Goal: Task Accomplishment & Management: Use online tool/utility

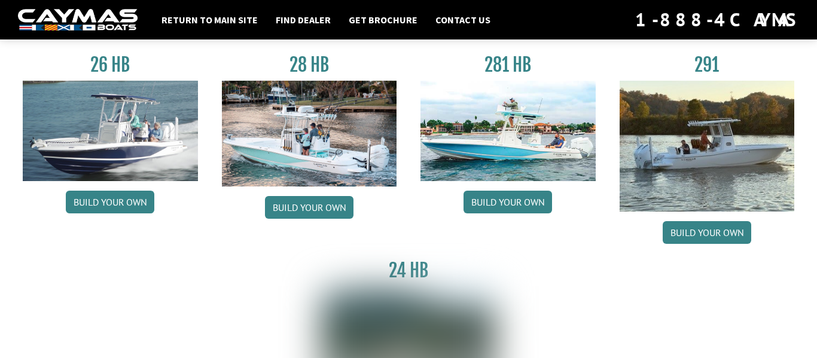
scroll to position [81, 0]
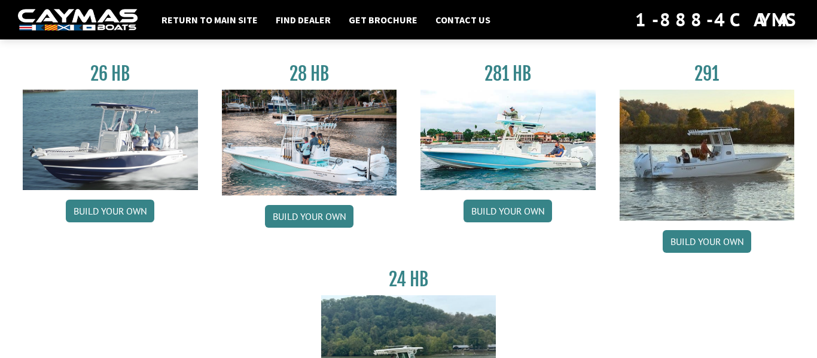
click at [326, 179] on img at bounding box center [309, 143] width 175 height 106
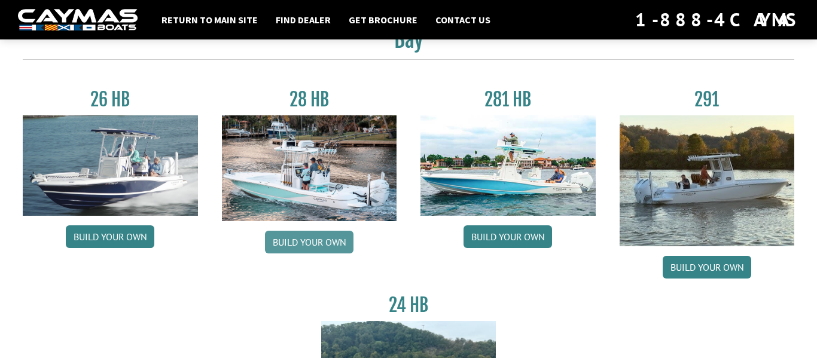
scroll to position [41, 0]
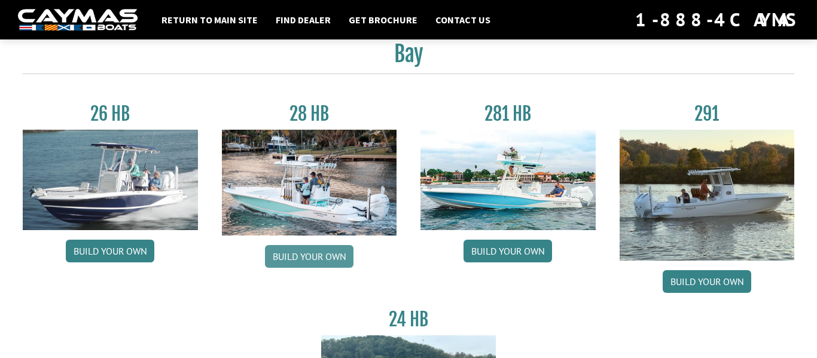
click at [329, 250] on link "Build your own" at bounding box center [309, 256] width 89 height 23
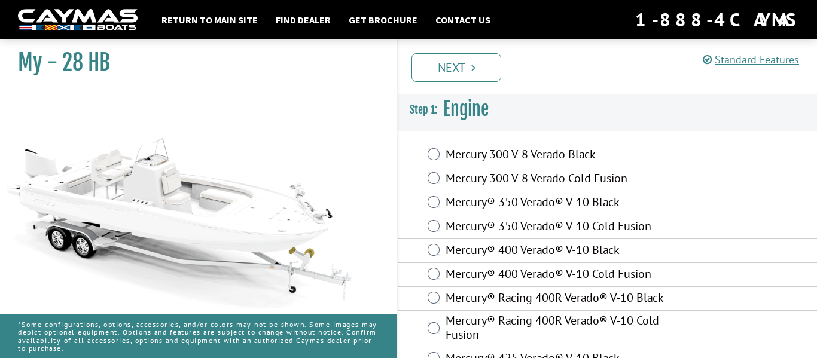
click at [515, 208] on label "Mercury® 350 Verado® V-10 Black" at bounding box center [557, 203] width 223 height 17
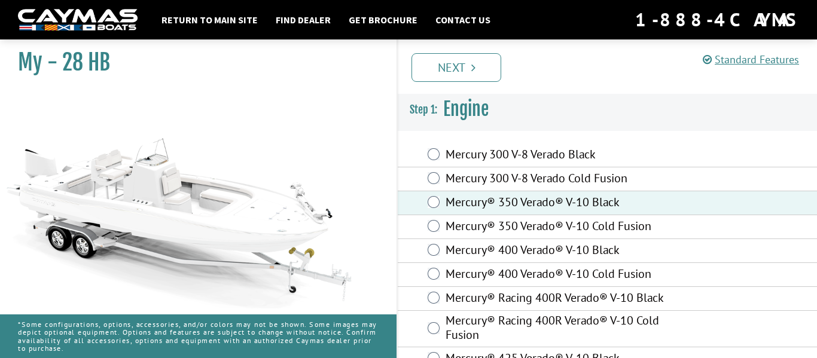
click at [522, 174] on label "Mercury 300 V-8 Verado Cold Fusion" at bounding box center [557, 179] width 223 height 17
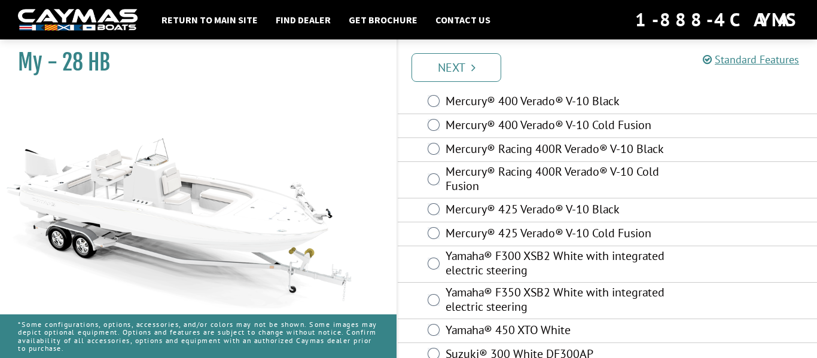
scroll to position [153, 0]
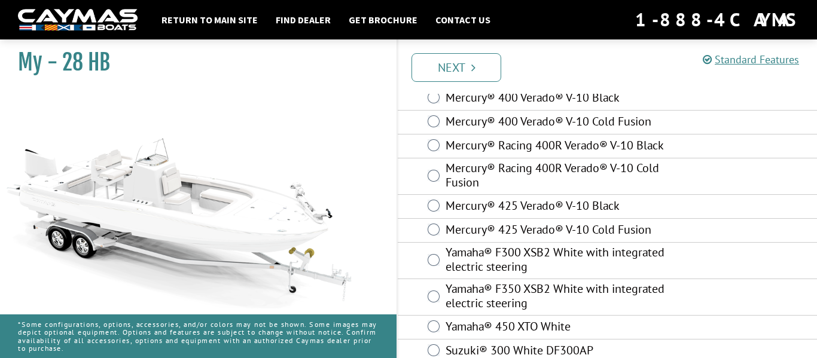
click at [573, 175] on label "Mercury® Racing 400R Verado® V-10 Cold Fusion" at bounding box center [557, 177] width 223 height 32
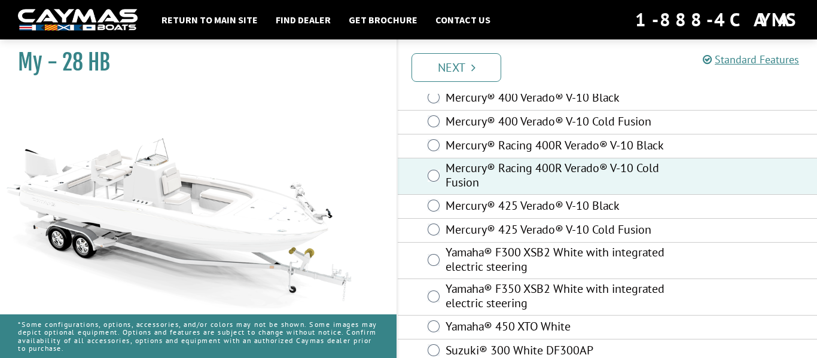
scroll to position [192, 0]
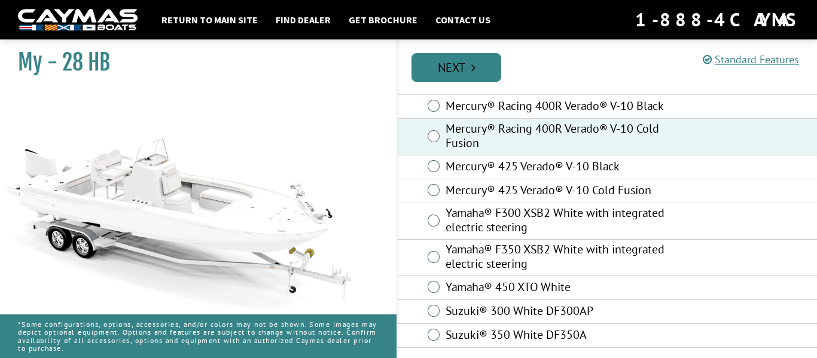
click at [458, 71] on link "Next" at bounding box center [457, 67] width 90 height 29
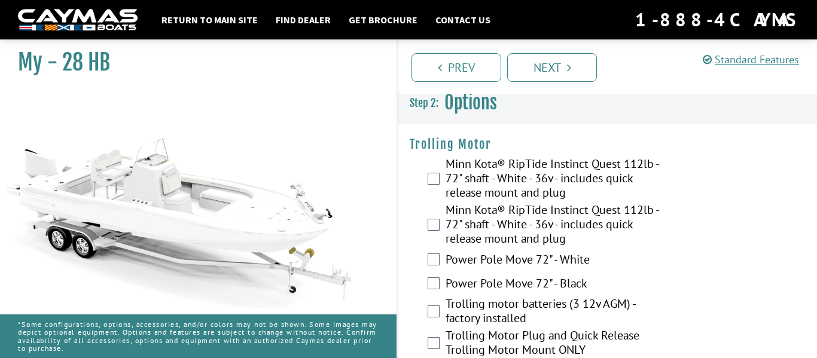
scroll to position [0, 0]
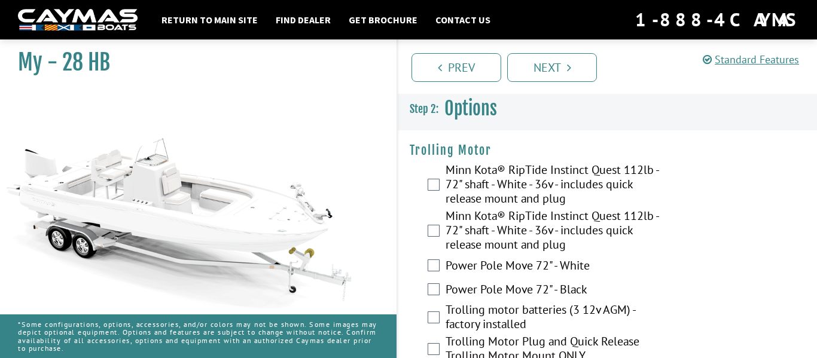
click at [602, 224] on label "Minn Kota® RipTide Instinct Quest 112lb - 72" shaft - White - 36v - includes qu…" at bounding box center [557, 232] width 223 height 46
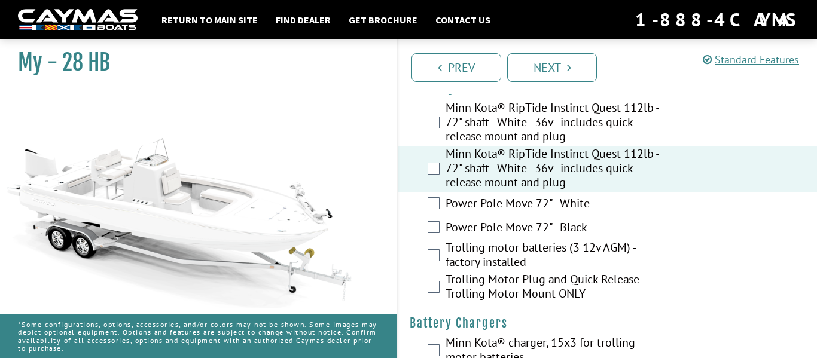
scroll to position [66, 0]
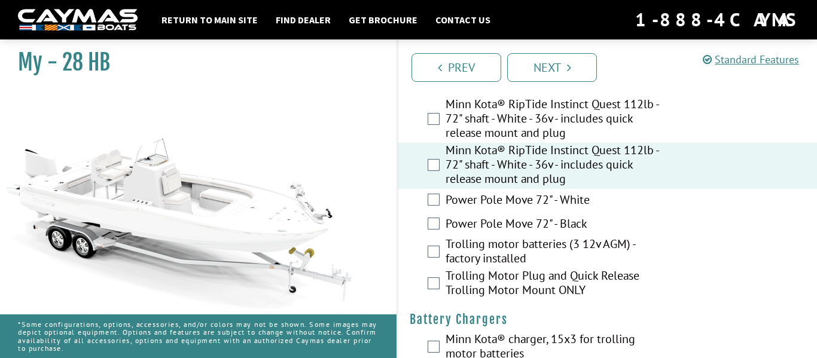
click at [552, 202] on label "Power Pole Move 72" - White" at bounding box center [557, 201] width 223 height 17
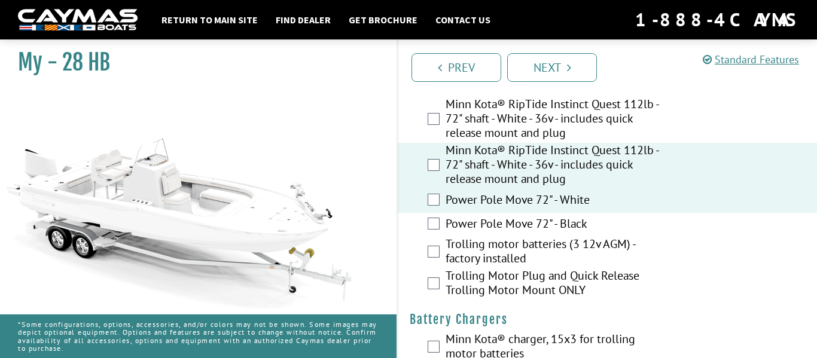
click at [559, 168] on label "Minn Kota® RipTide Instinct Quest 112lb - 72" shaft - White - 36v - includes qu…" at bounding box center [557, 166] width 223 height 46
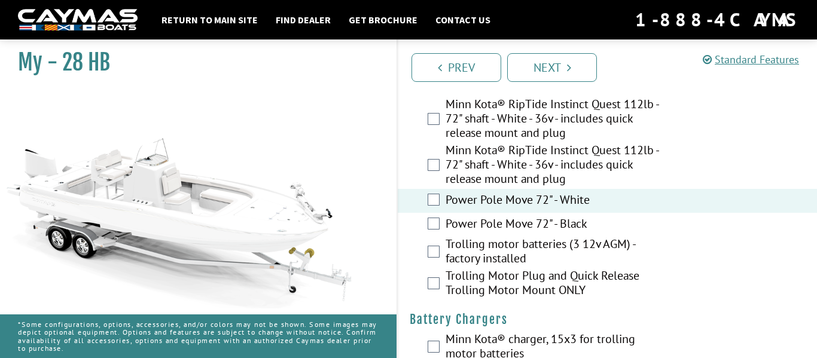
click at [528, 243] on label "Trolling motor batteries (3 12v AGM) - factory installed" at bounding box center [557, 253] width 223 height 32
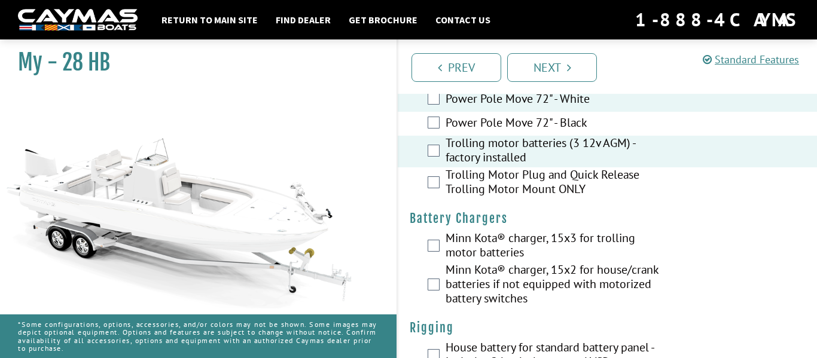
scroll to position [177, 0]
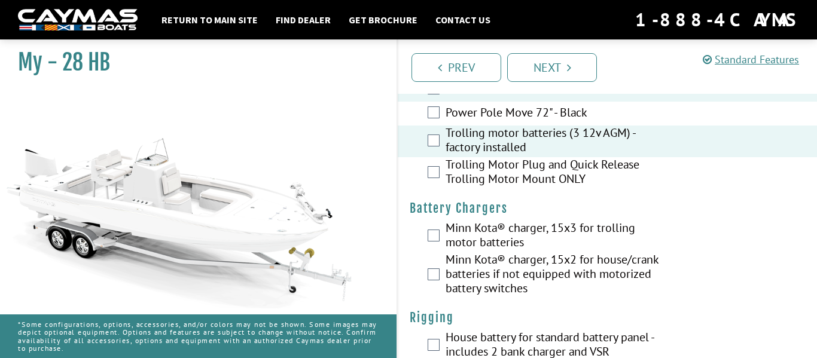
click at [527, 172] on label "Trolling Motor Plug and Quick Release Trolling Motor Mount ONLY" at bounding box center [557, 173] width 223 height 32
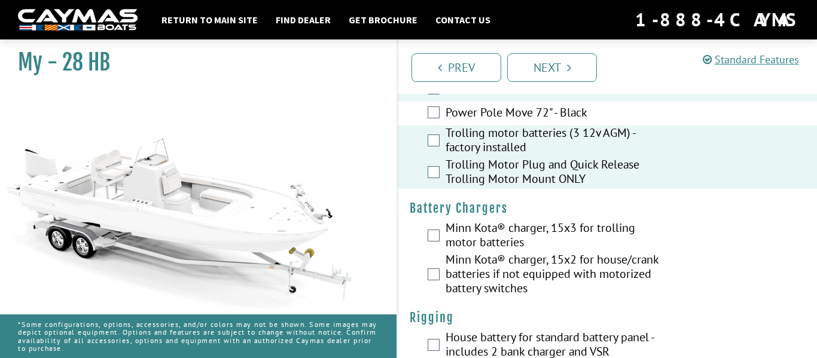
click at [562, 184] on label "Trolling Motor Plug and Quick Release Trolling Motor Mount ONLY" at bounding box center [557, 173] width 223 height 32
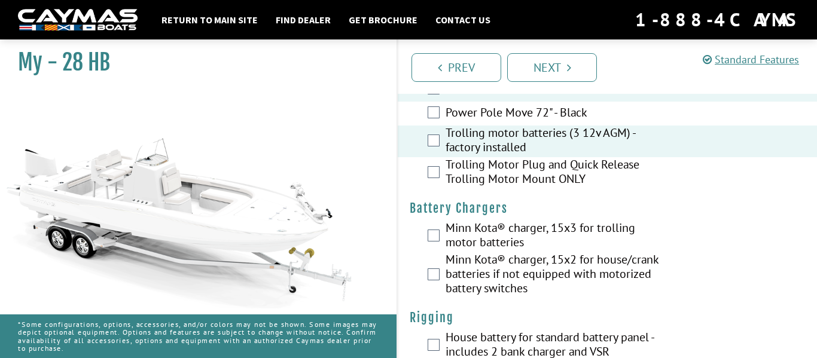
click at [579, 264] on label "Minn Kota® charger, 15x2 for house/crank batteries if not equipped with motoriz…" at bounding box center [557, 276] width 223 height 46
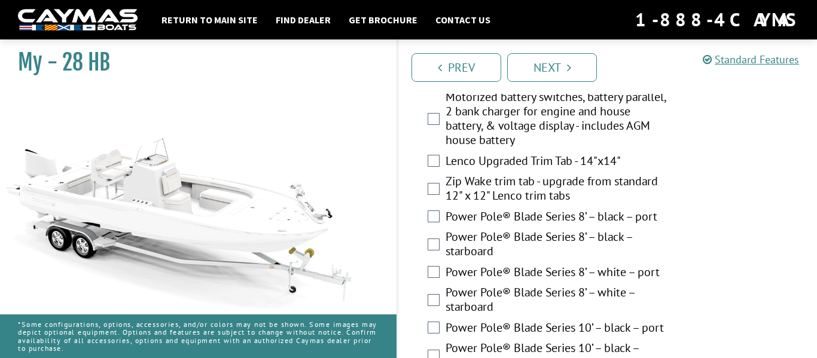
scroll to position [457, 0]
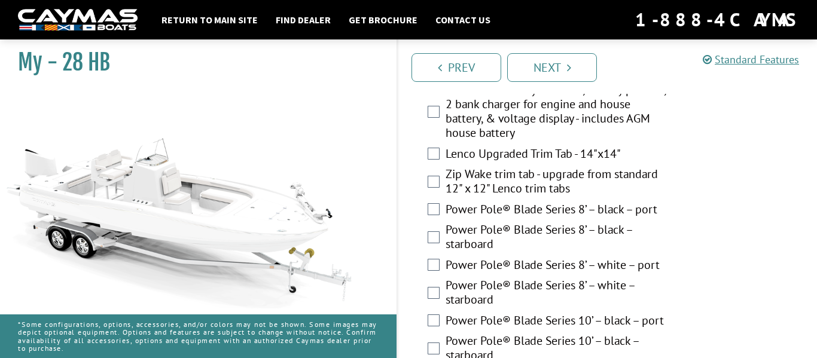
click at [570, 205] on label "Power Pole® Blade Series 8’ – black – port" at bounding box center [557, 210] width 223 height 17
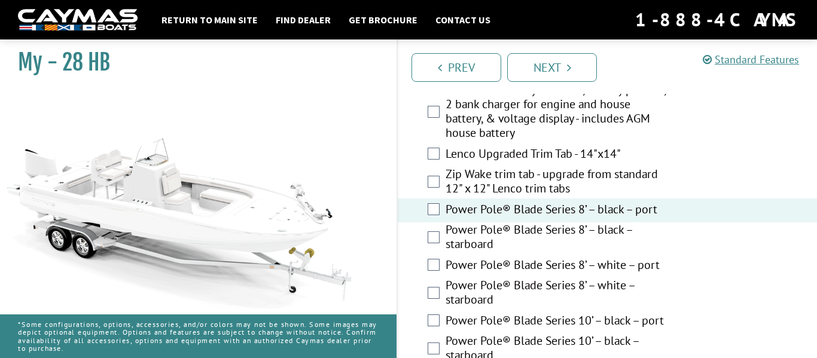
click at [570, 219] on div "Power Pole® Blade Series 8’ – black – port" at bounding box center [607, 211] width 419 height 24
click at [573, 219] on label "Power Pole® Blade Series 8’ – black – port" at bounding box center [557, 210] width 223 height 17
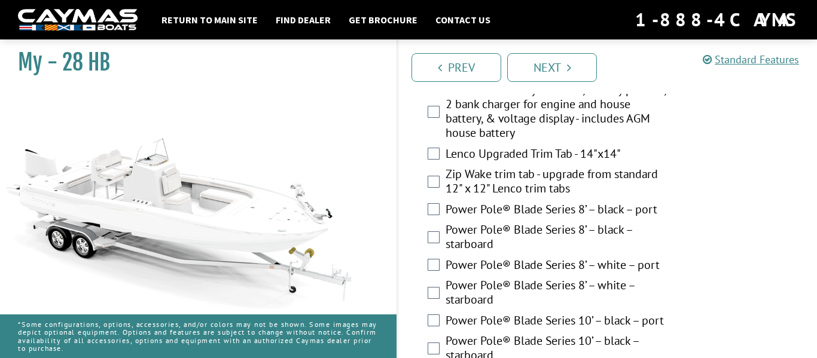
click at [567, 261] on label "Power Pole® Blade Series 8’ – white – port" at bounding box center [557, 266] width 223 height 17
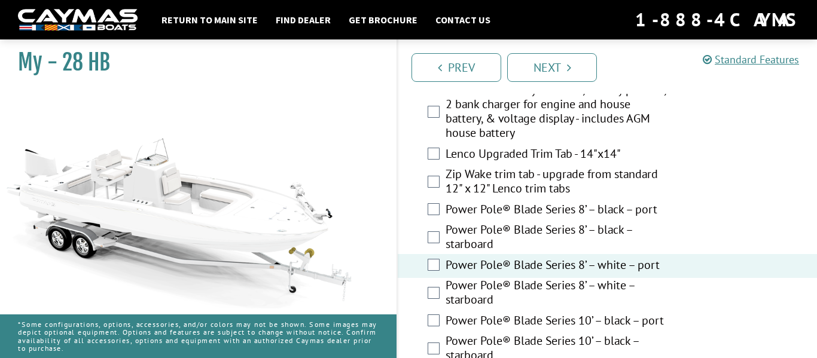
click at [570, 294] on label "Power Pole® Blade Series 8’ – white – starboard" at bounding box center [557, 294] width 223 height 32
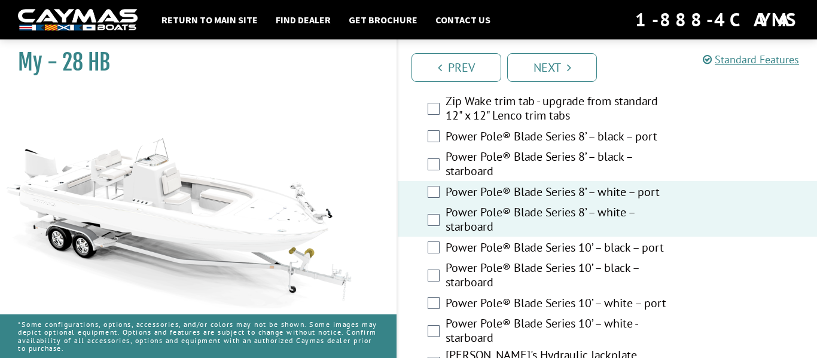
scroll to position [531, 0]
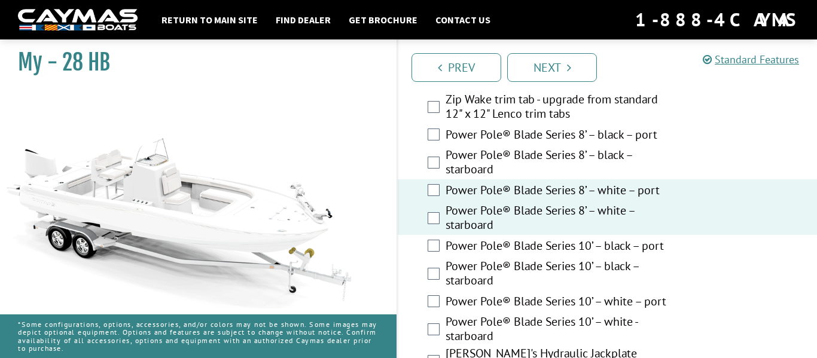
click at [589, 209] on label "Power Pole® Blade Series 8’ – white – starboard" at bounding box center [557, 219] width 223 height 32
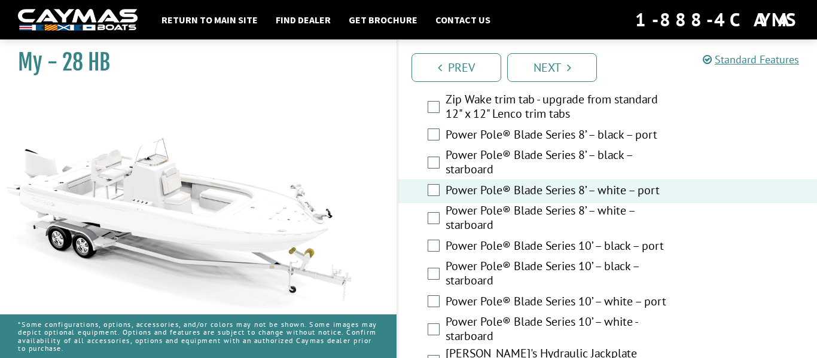
click at [588, 194] on label "Power Pole® Blade Series 8’ – white – port" at bounding box center [557, 191] width 223 height 17
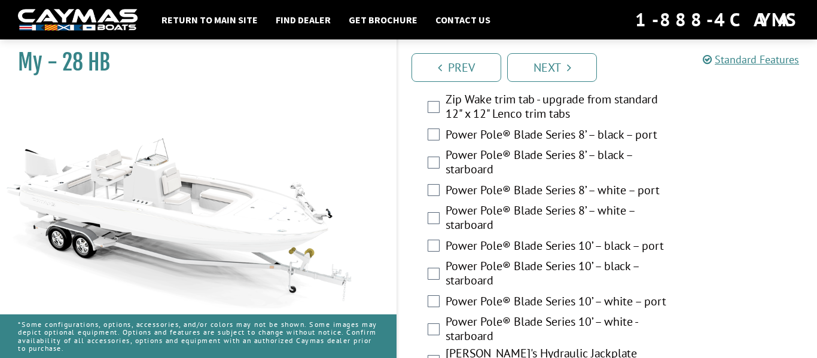
click at [585, 245] on label "Power Pole® Blade Series 10’ – black – port" at bounding box center [557, 247] width 223 height 17
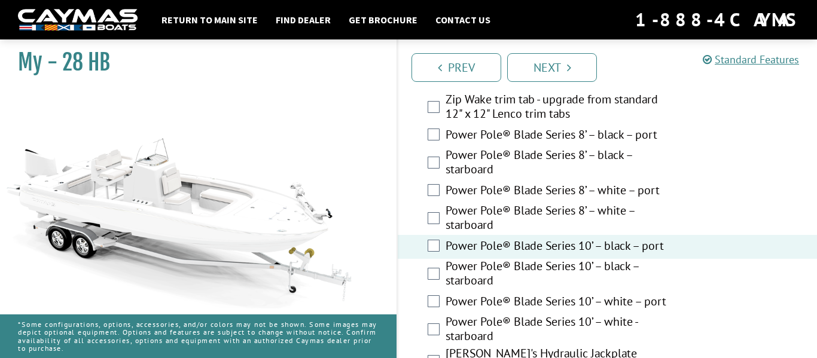
click at [575, 268] on label "Power Pole® Blade Series 10’ – black – starboard" at bounding box center [557, 275] width 223 height 32
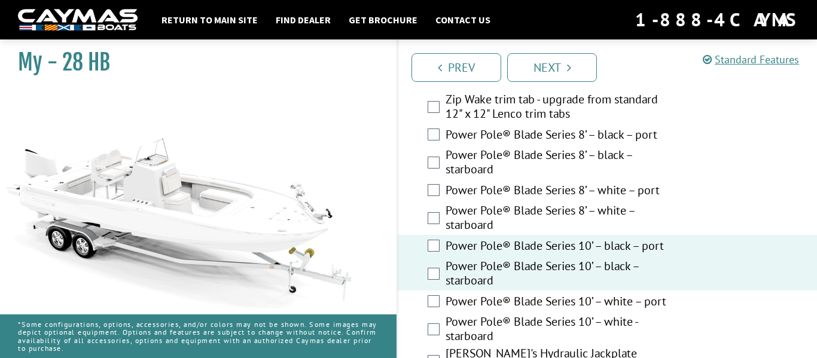
click at [575, 268] on label "Power Pole® Blade Series 10’ – black – starboard" at bounding box center [557, 275] width 223 height 32
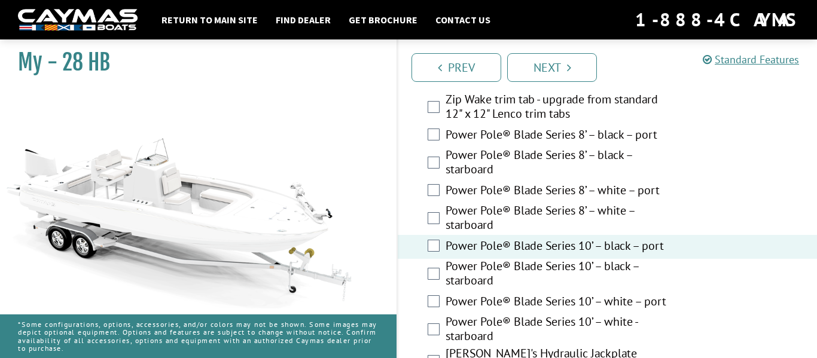
click at [566, 248] on label "Power Pole® Blade Series 10’ – black – port" at bounding box center [557, 247] width 223 height 17
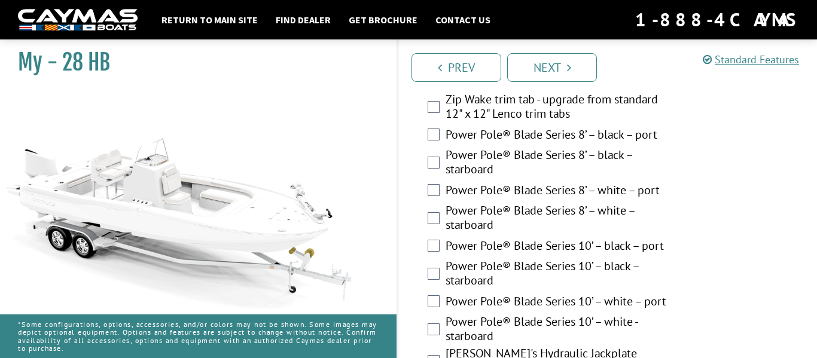
click at [570, 299] on label "Power Pole® Blade Series 10’ – white – port" at bounding box center [557, 302] width 223 height 17
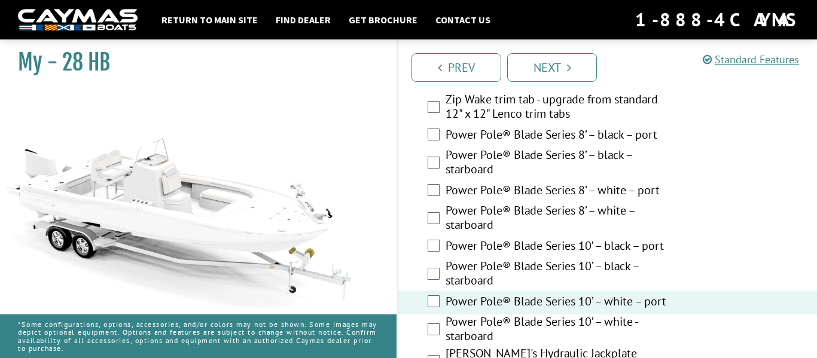
click at [572, 326] on label "Power Pole® Blade Series 10’ – white - starboard" at bounding box center [557, 331] width 223 height 32
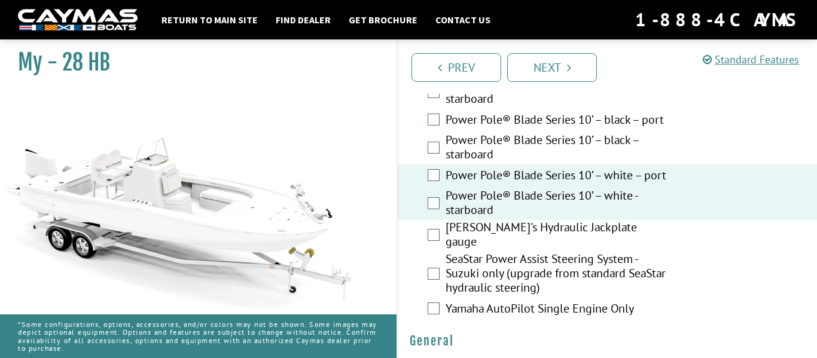
scroll to position [663, 0]
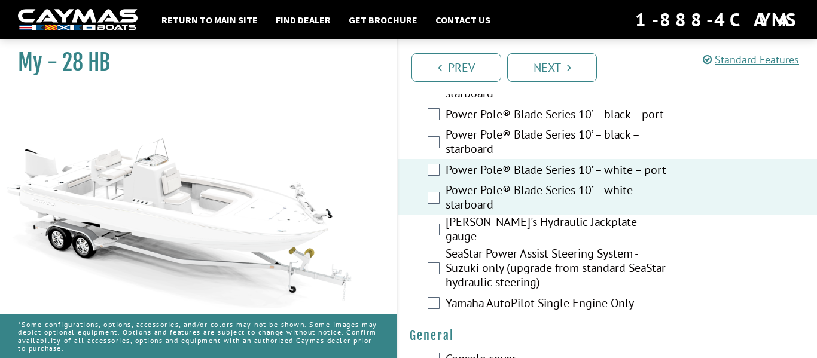
click at [571, 234] on label "[PERSON_NAME]'s Hydraulic Jackplate gauge" at bounding box center [557, 231] width 223 height 32
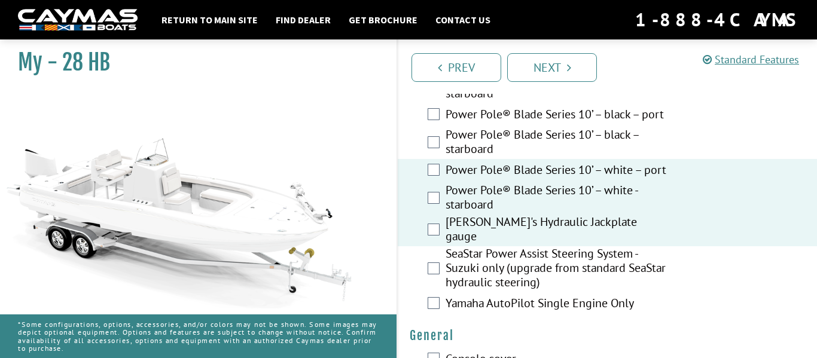
click at [574, 277] on label "SeaStar Power Assist Steering System - Suzuki only (upgrade from standard SeaSt…" at bounding box center [557, 270] width 223 height 46
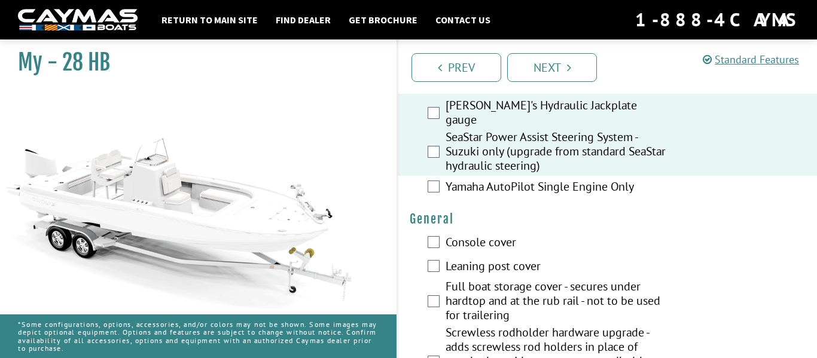
scroll to position [779, 0]
click at [482, 238] on label "Console cover" at bounding box center [557, 244] width 223 height 17
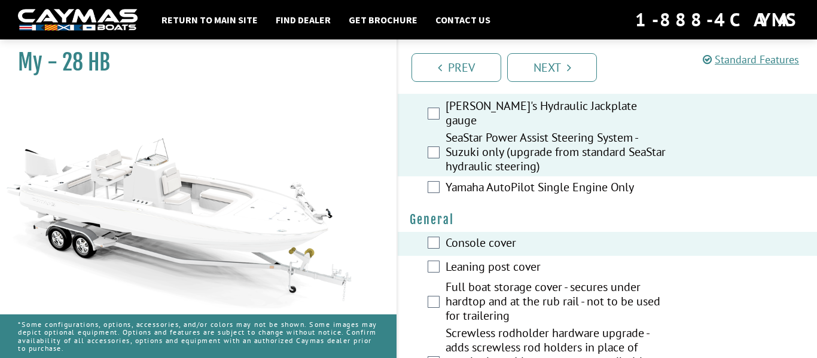
click at [494, 262] on label "Leaning post cover" at bounding box center [557, 268] width 223 height 17
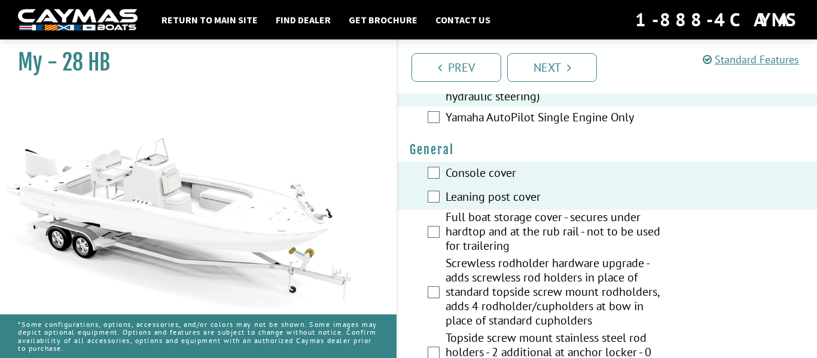
scroll to position [852, 0]
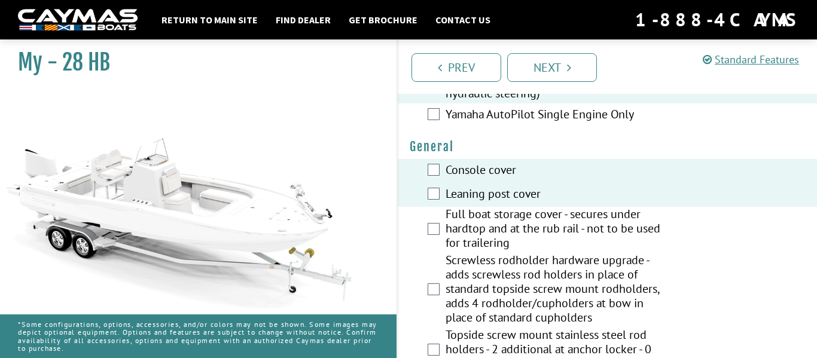
click at [494, 227] on label "Full boat storage cover - secures under hardtop and at the rub rail - not to be…" at bounding box center [557, 230] width 223 height 46
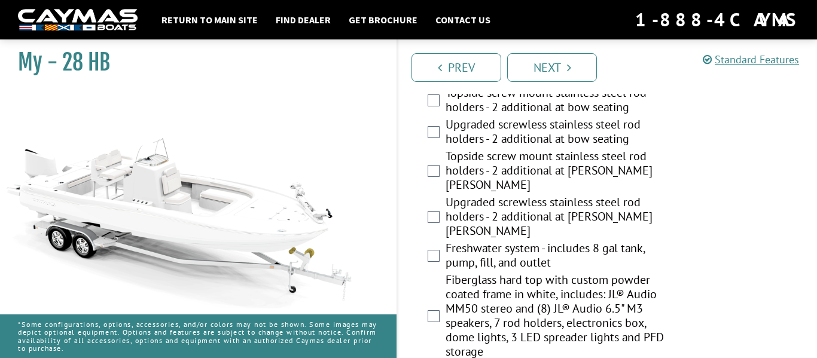
scroll to position [1187, 0]
click at [567, 272] on label "Fiberglass hard top with custom powder coated frame in white, includes: JL® Aud…" at bounding box center [557, 316] width 223 height 89
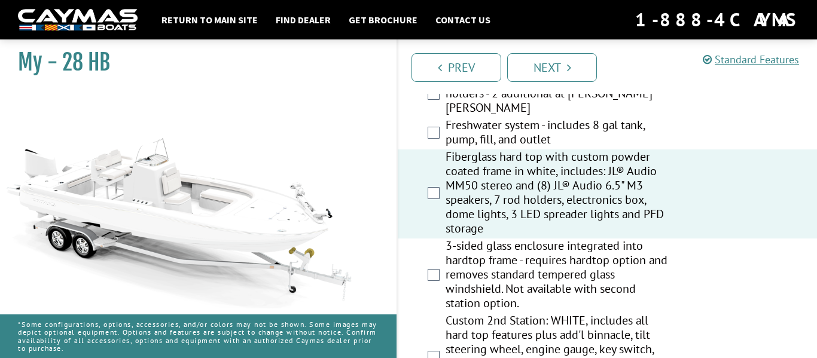
scroll to position [1310, 0]
click at [572, 313] on label "Custom 2nd Station: WHITE, includes all hard top features plus add'l binnacle, …" at bounding box center [557, 357] width 223 height 89
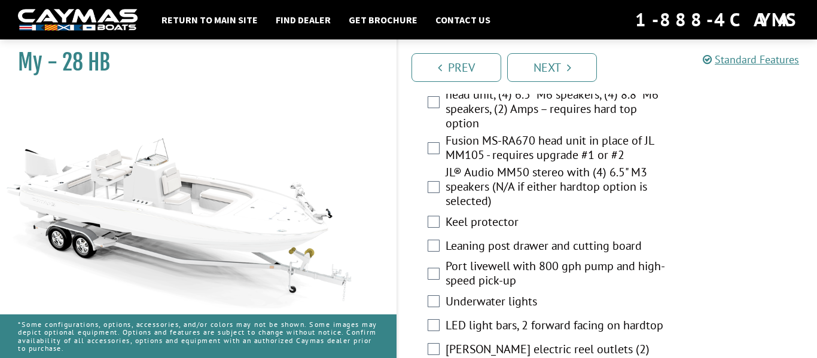
scroll to position [1839, 0]
